Goal: Find specific page/section: Find specific page/section

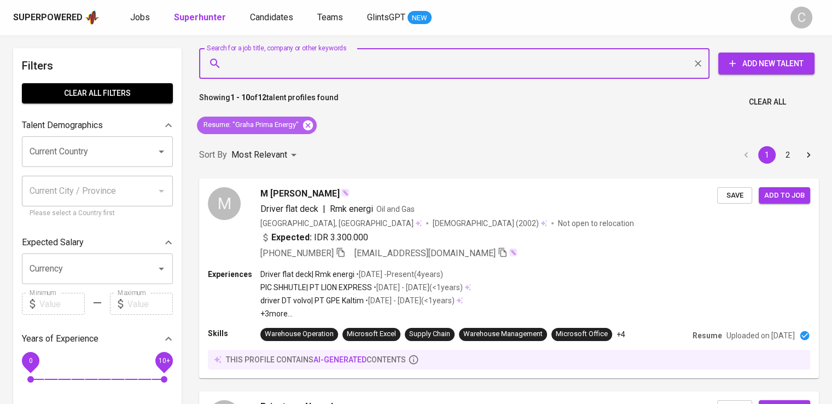
click at [305, 127] on icon at bounding box center [308, 125] width 10 height 10
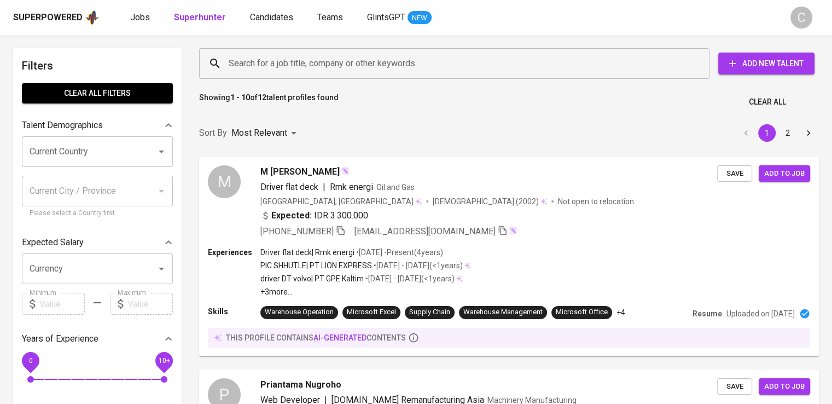
click at [251, 59] on input "Search for a job title, company or other keywords" at bounding box center [457, 63] width 462 height 21
click at [256, 61] on input "Search for a job title, company or other keywords" at bounding box center [457, 63] width 462 height 21
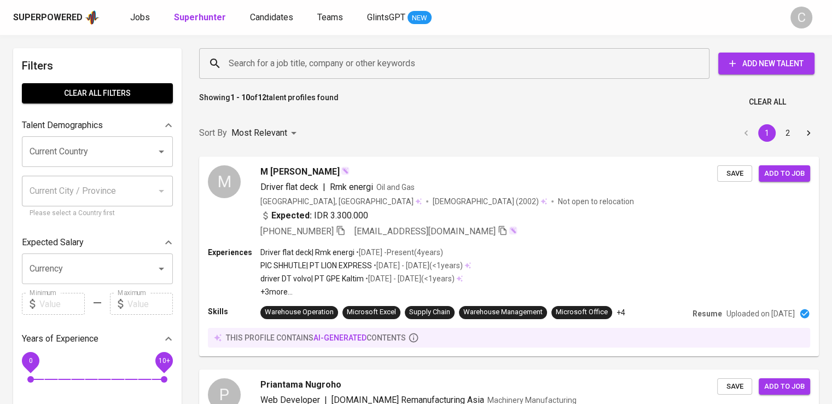
click at [256, 61] on input "Search for a job title, company or other keywords" at bounding box center [457, 63] width 462 height 21
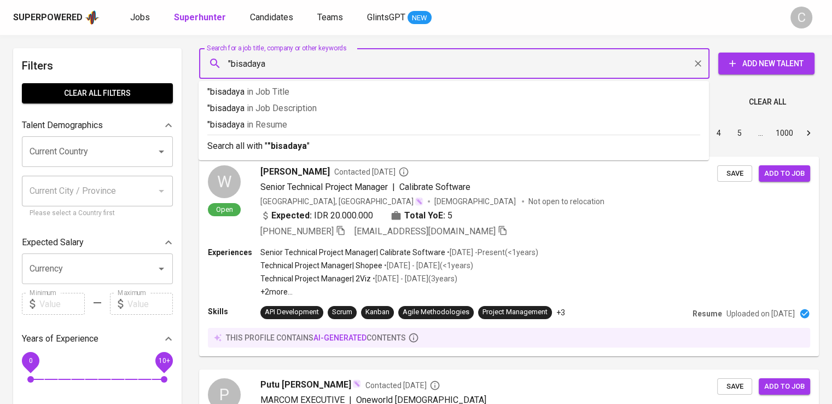
type input ""bisadaya""
click at [283, 121] on span "in [GEOGRAPHIC_DATA]" at bounding box center [269, 124] width 40 height 10
